Goal: Transaction & Acquisition: Purchase product/service

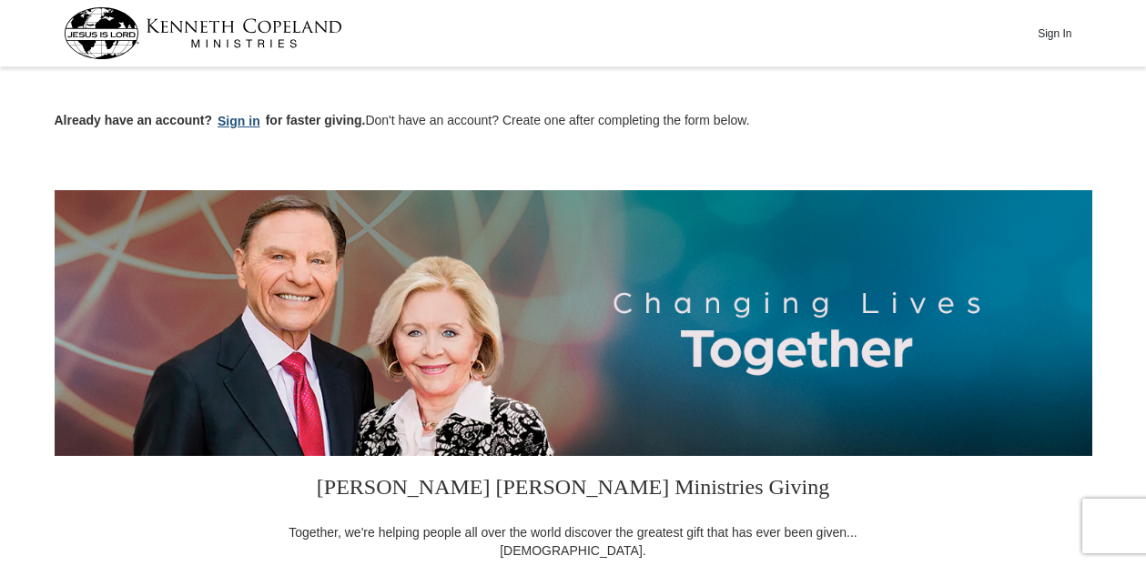
click at [232, 117] on button "Sign in" at bounding box center [239, 121] width 54 height 21
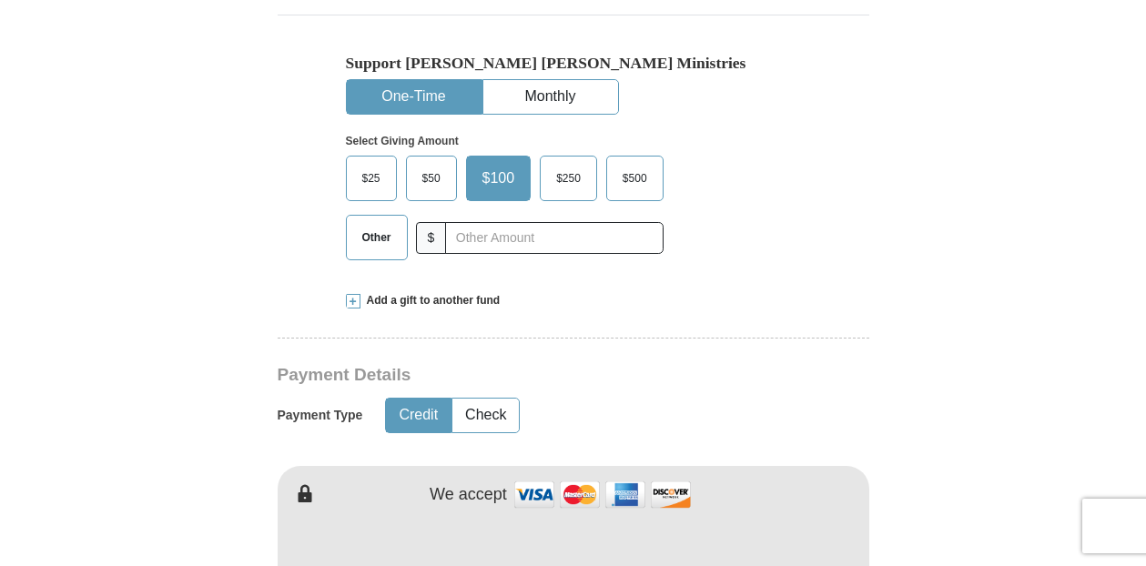
click at [434, 169] on span "$50" at bounding box center [431, 178] width 36 height 27
click at [0, 0] on input "$50" at bounding box center [0, 0] width 0 height 0
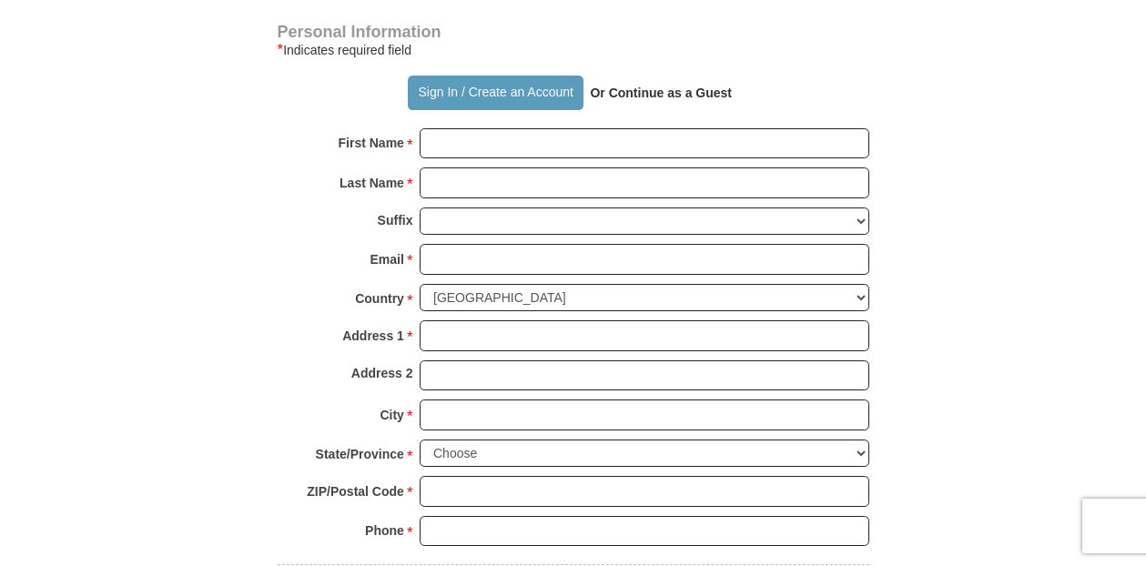
scroll to position [1247, 0]
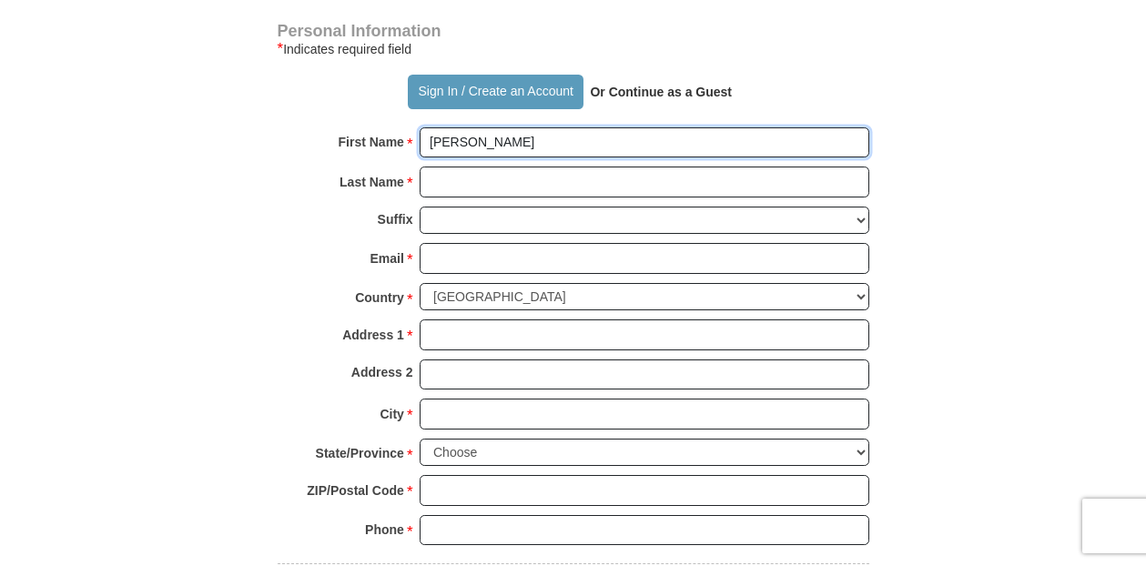
type input "Allen"
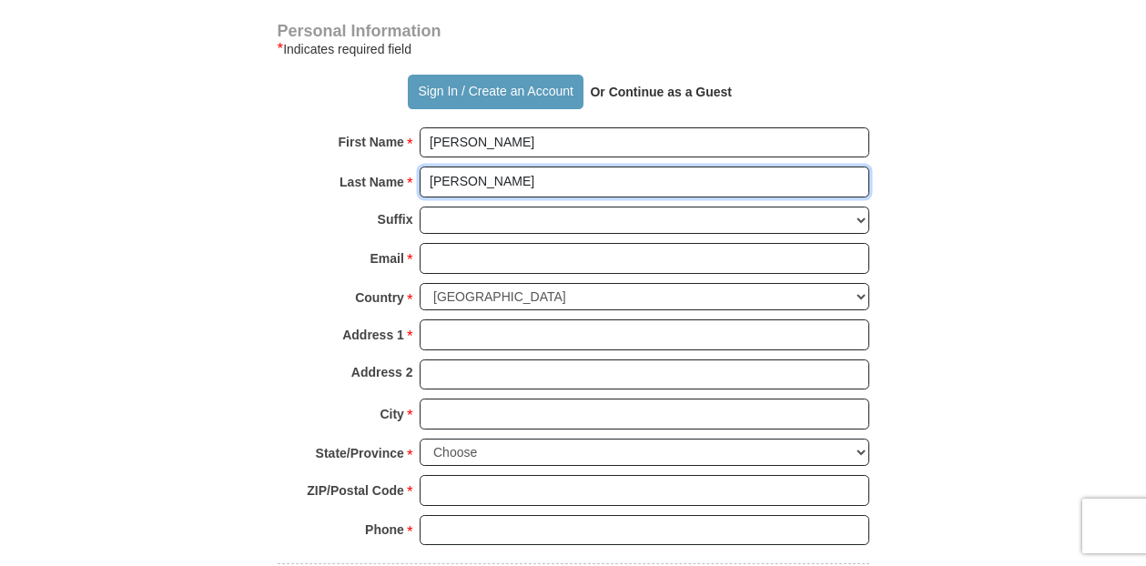
type input "Brooks"
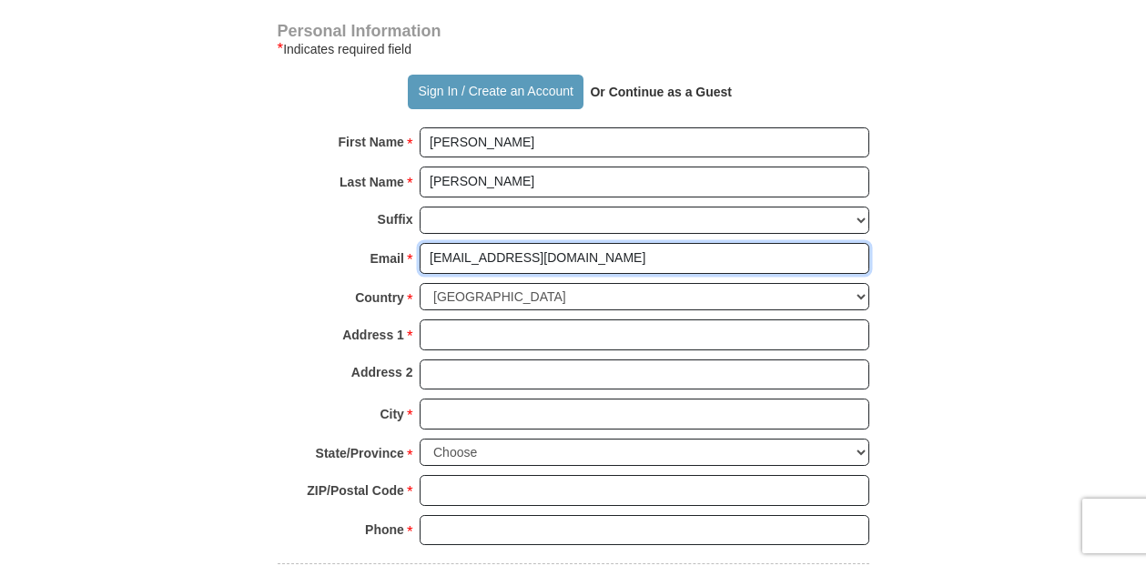
type input "rallenbrooks@aol.com"
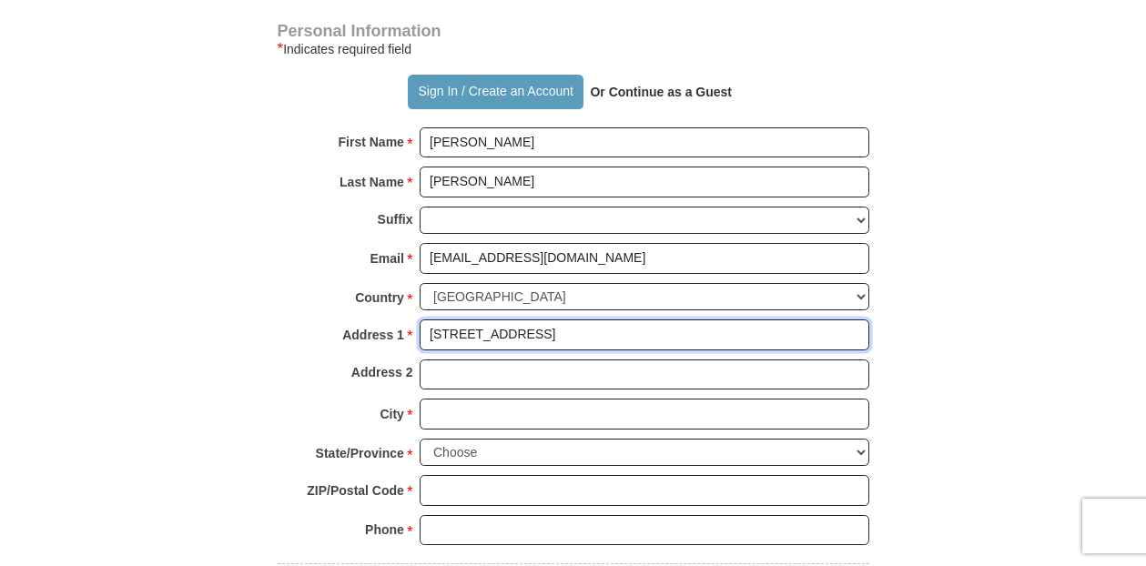
type input "9732 Batesville Drive"
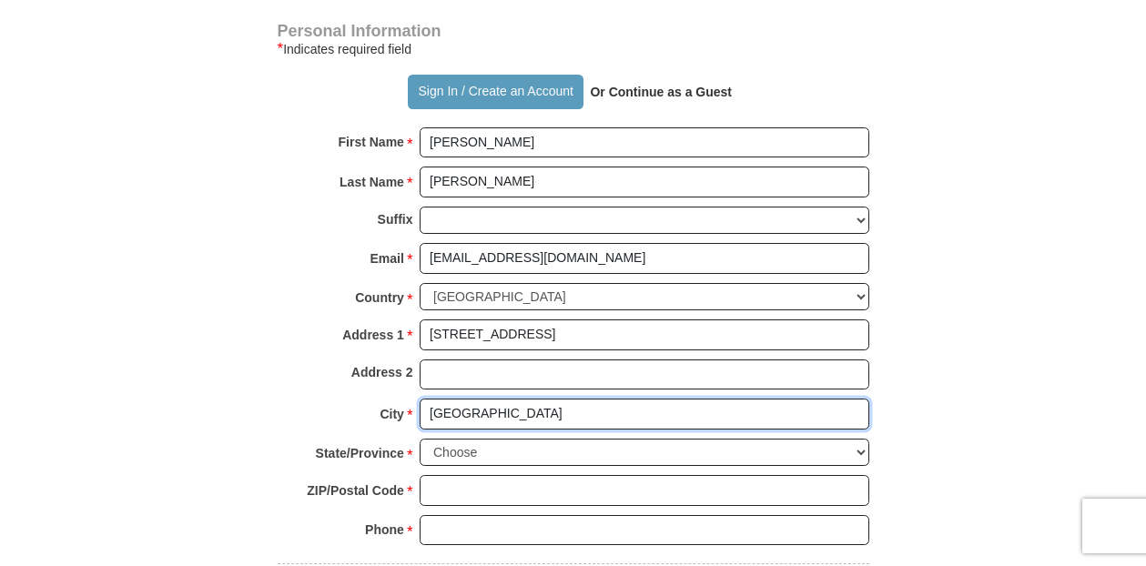
type input "Raleigh"
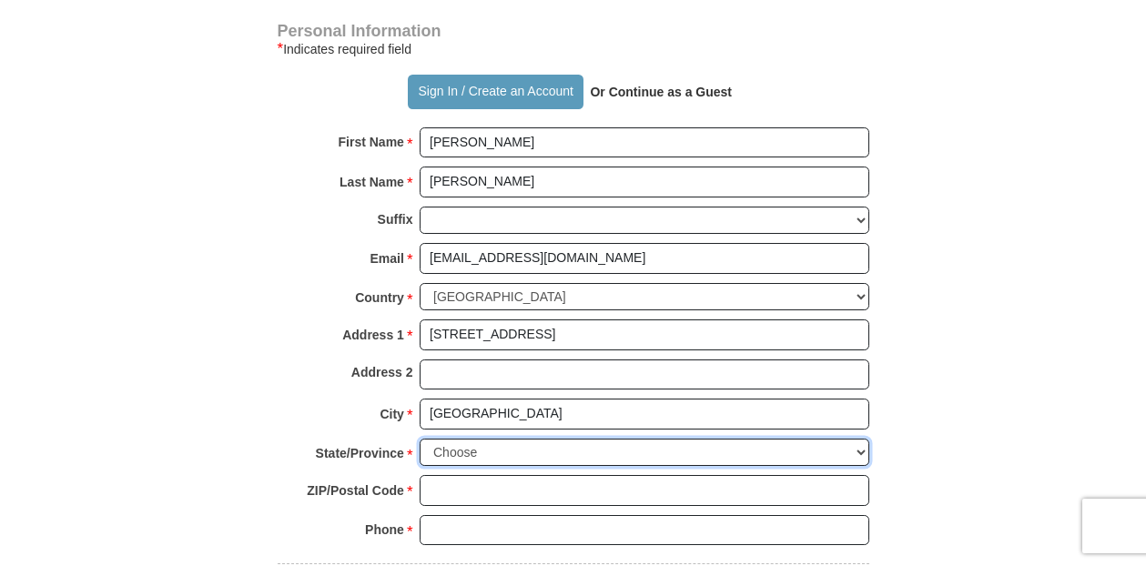
select select "NC"
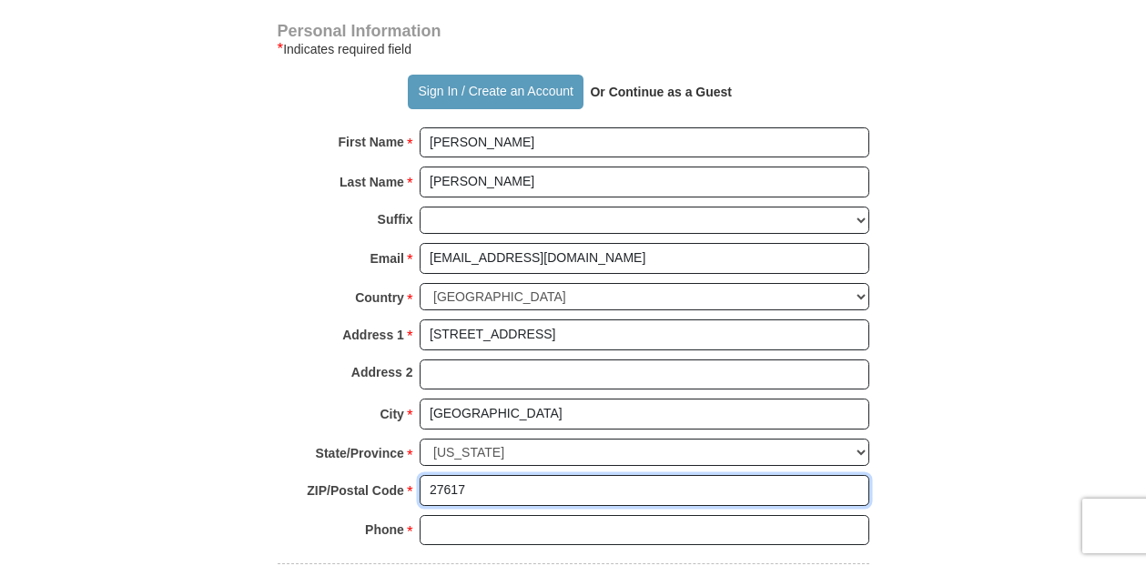
type input "27617"
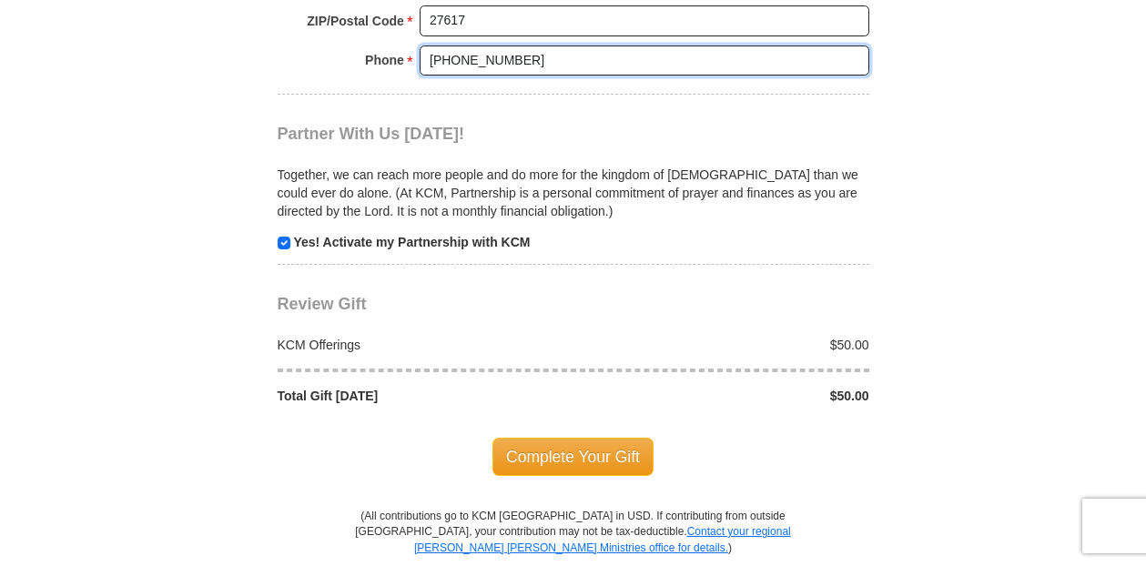
scroll to position [1681, 0]
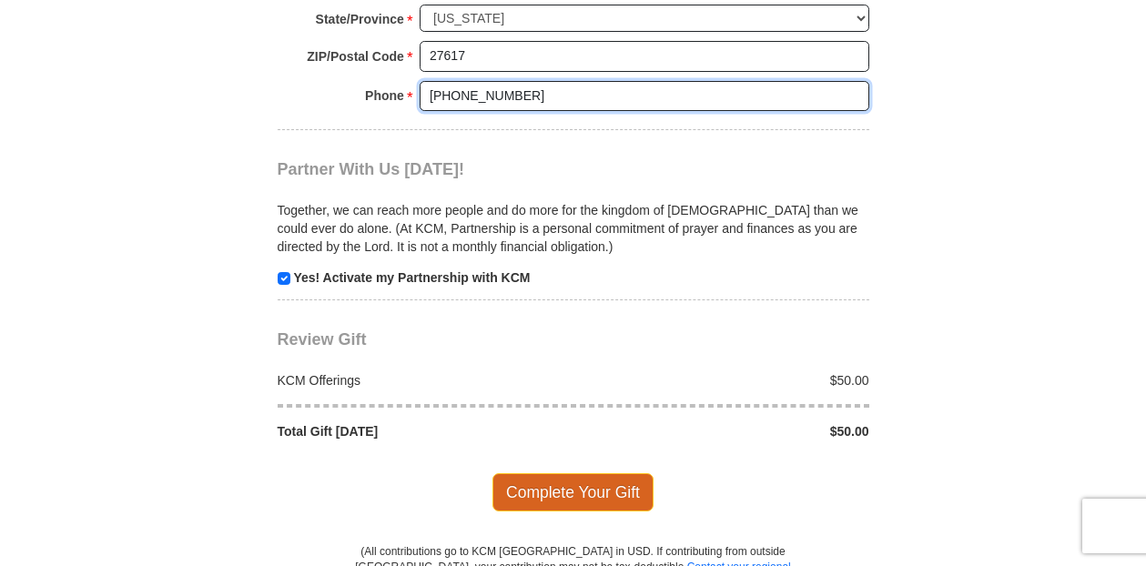
type input "919-610-1531"
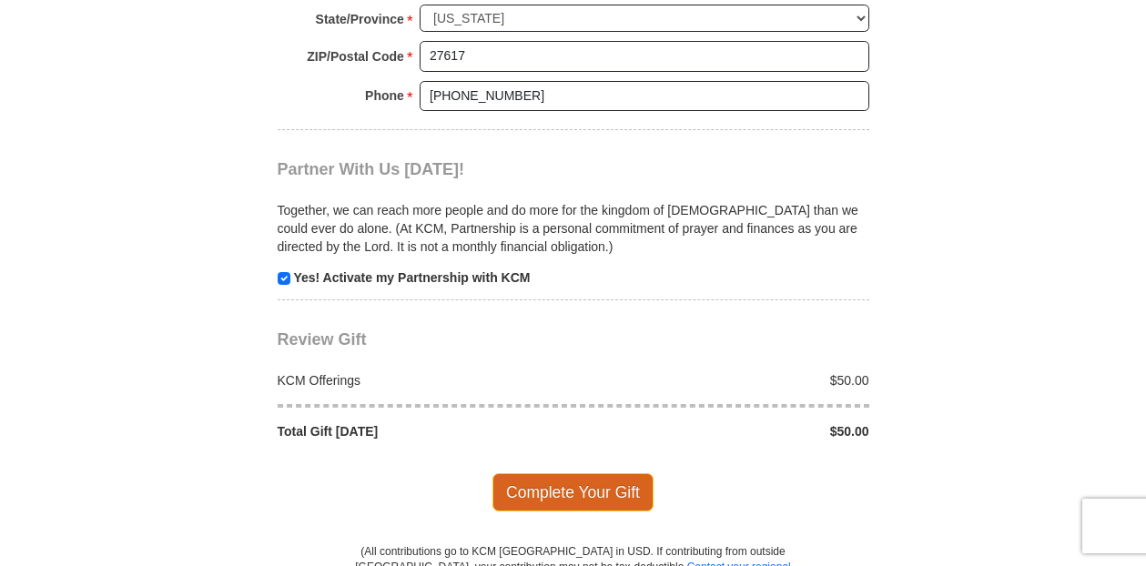
click at [563, 473] on span "Complete Your Gift" at bounding box center [572, 492] width 161 height 38
